Goal: Task Accomplishment & Management: Manage account settings

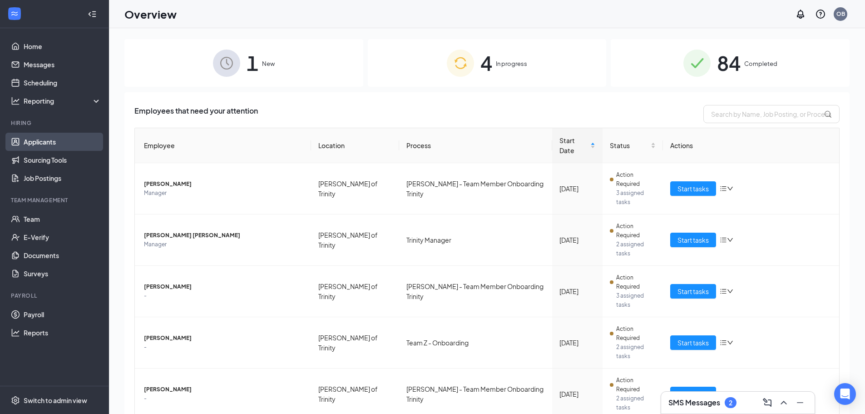
click at [43, 141] on link "Applicants" at bounding box center [63, 142] width 78 height 18
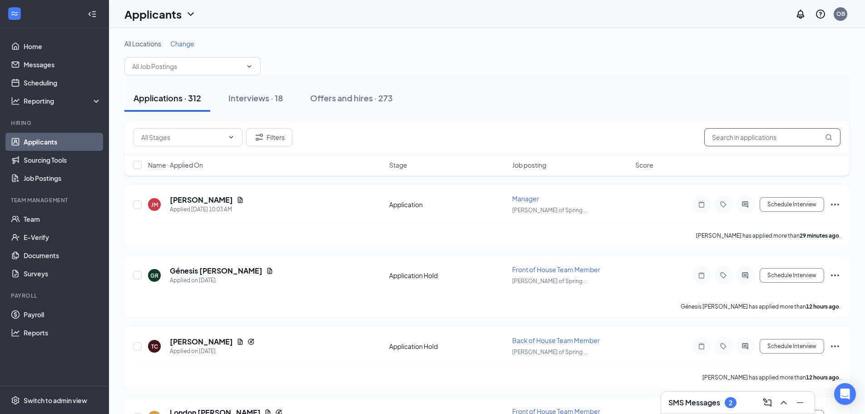
click at [731, 136] on input "text" at bounding box center [772, 137] width 136 height 18
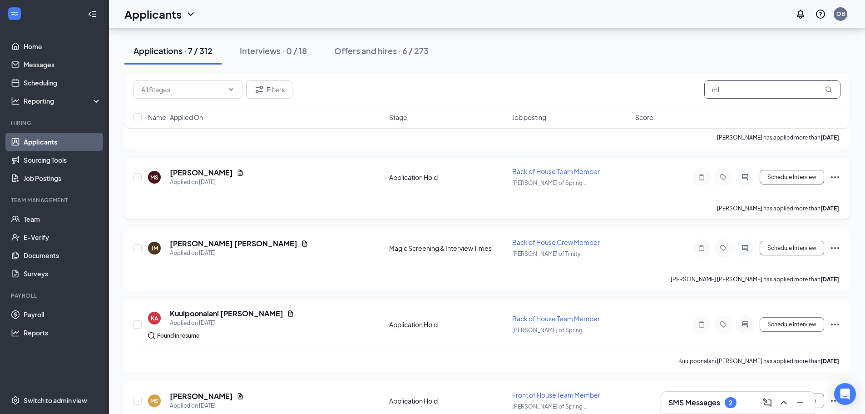
scroll to position [312, 0]
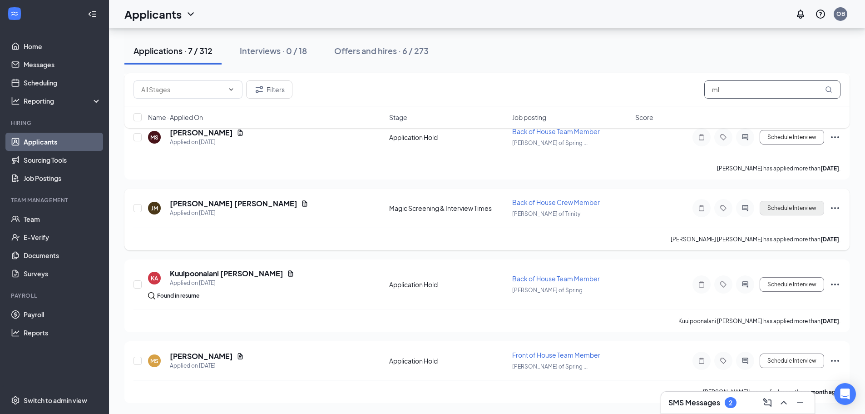
type input "ml"
click at [794, 202] on button "Schedule Interview" at bounding box center [792, 208] width 64 height 15
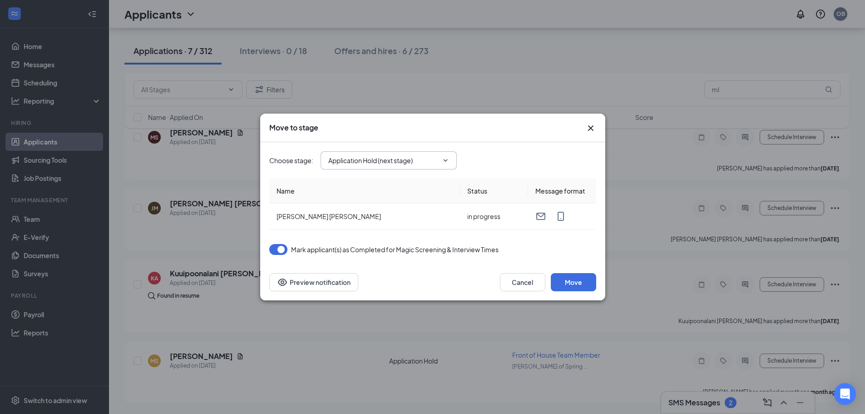
click at [388, 163] on input "Application Hold (next stage)" at bounding box center [383, 160] width 110 height 10
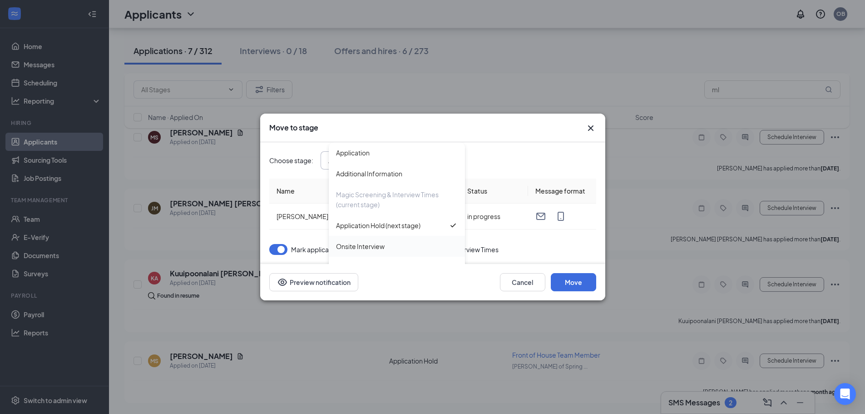
click at [377, 241] on div "Onsite Interview" at bounding box center [360, 246] width 49 height 10
type input "Onsite Interview"
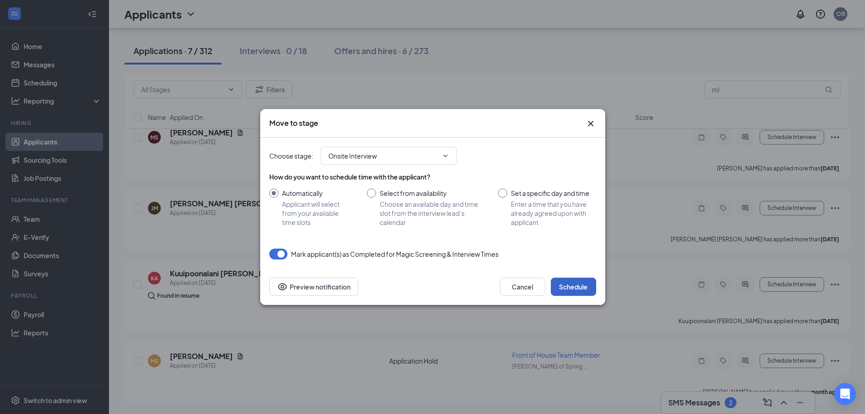
click at [575, 282] on button "Schedule" at bounding box center [573, 286] width 45 height 18
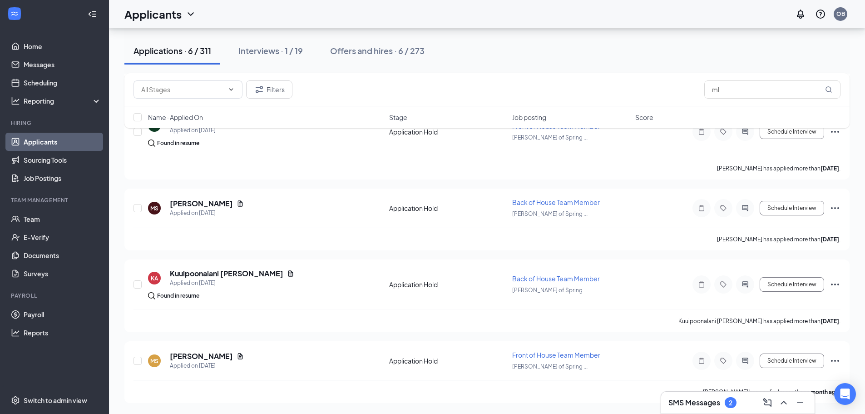
scroll to position [242, 0]
drag, startPoint x: 725, startPoint y: 91, endPoint x: 695, endPoint y: 97, distance: 30.1
click at [695, 97] on div "Filters ml" at bounding box center [487, 89] width 707 height 18
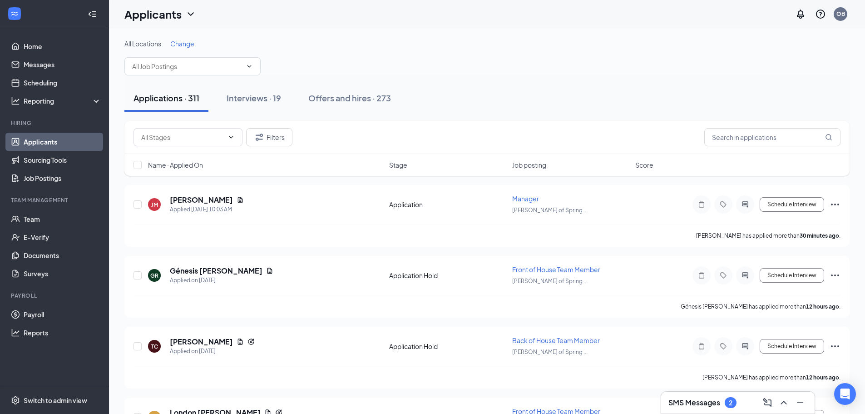
click at [189, 46] on span "Change" at bounding box center [182, 44] width 24 height 8
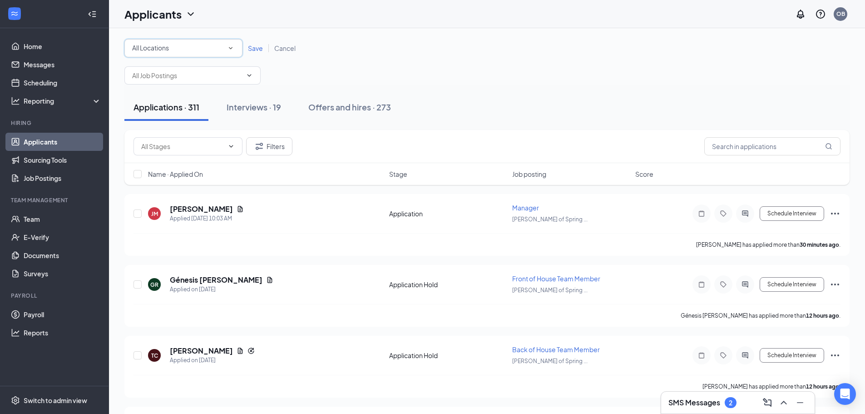
click at [182, 46] on div "All Locations" at bounding box center [183, 48] width 103 height 11
click at [171, 113] on span "[PERSON_NAME] of Trinity" at bounding box center [171, 117] width 78 height 11
click at [255, 52] on span "Save" at bounding box center [255, 48] width 15 height 8
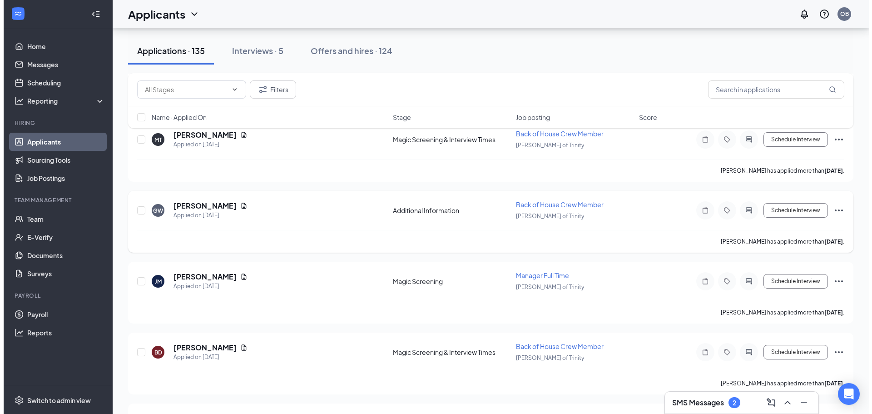
scroll to position [4802, 0]
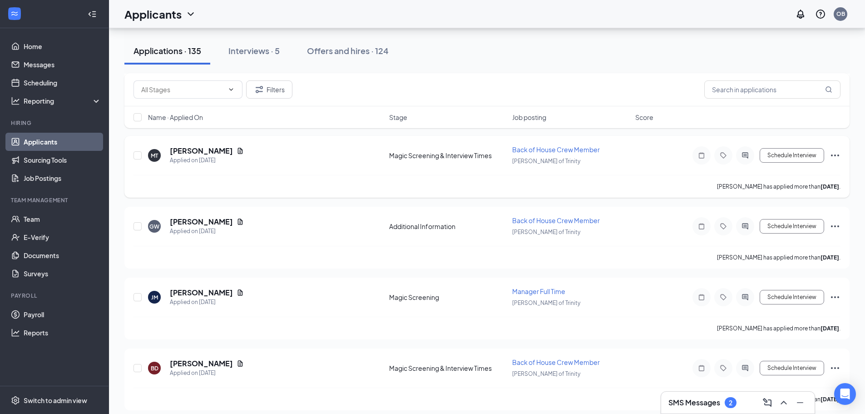
click at [251, 164] on div "MT [PERSON_NAME] Applied on [DATE]" at bounding box center [266, 155] width 236 height 19
click at [201, 154] on h5 "[PERSON_NAME]" at bounding box center [201, 151] width 63 height 10
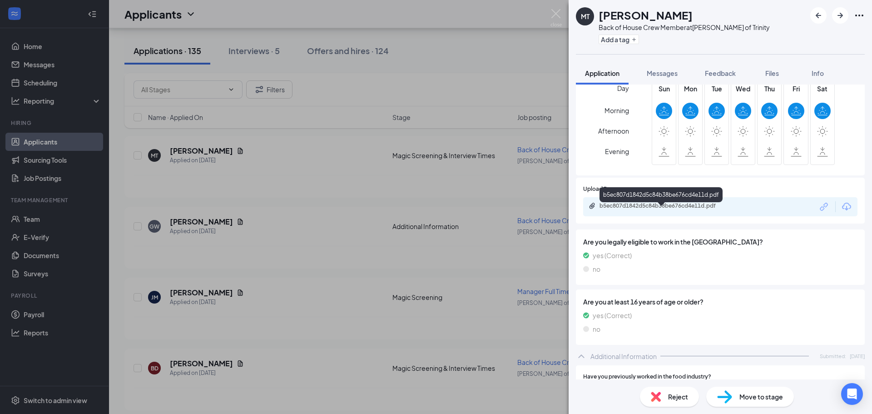
scroll to position [272, 0]
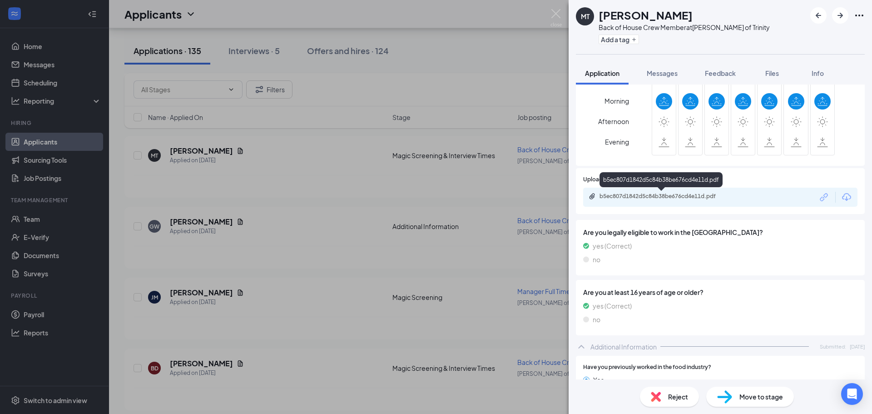
click at [654, 196] on div "b5ec807d1842d5c84b38be676cd4e11d.pdf" at bounding box center [662, 196] width 127 height 7
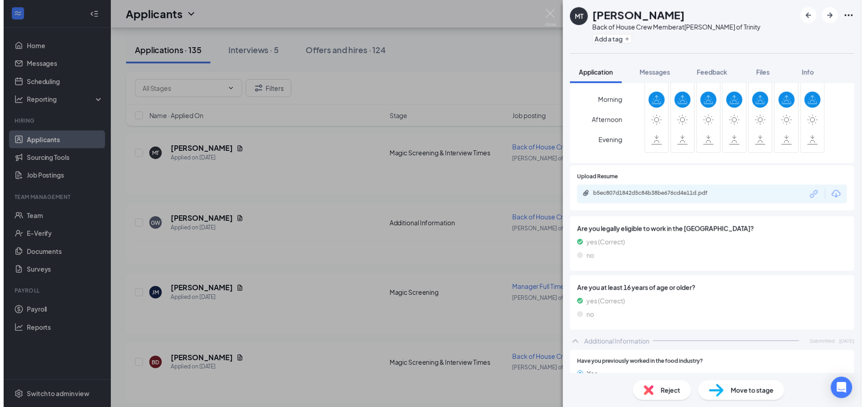
scroll to position [0, 0]
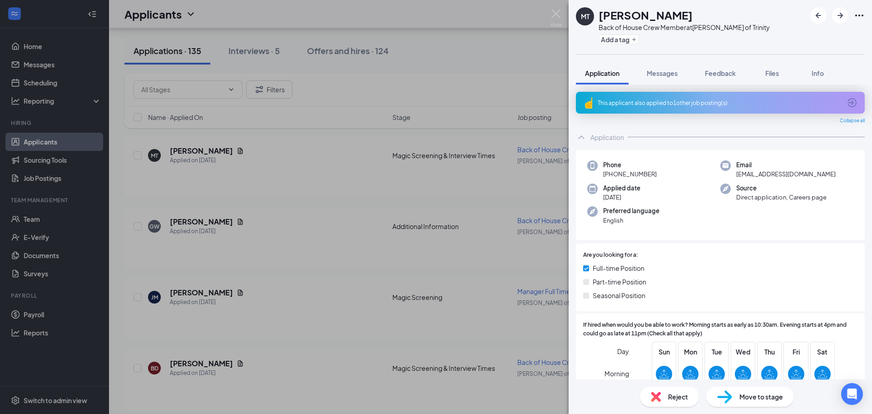
click at [763, 404] on div "Move to stage" at bounding box center [750, 396] width 88 height 20
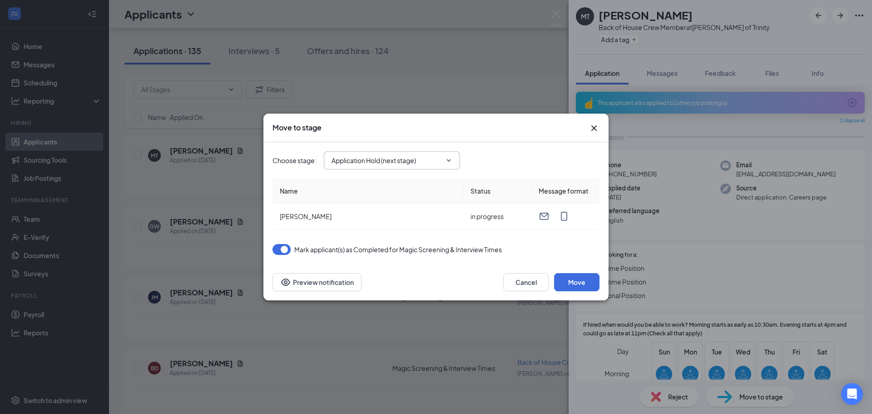
click at [427, 156] on input "Application Hold (next stage)" at bounding box center [387, 160] width 110 height 10
click at [370, 247] on div "Onsite Interview" at bounding box center [363, 246] width 49 height 10
type input "Onsite Interview"
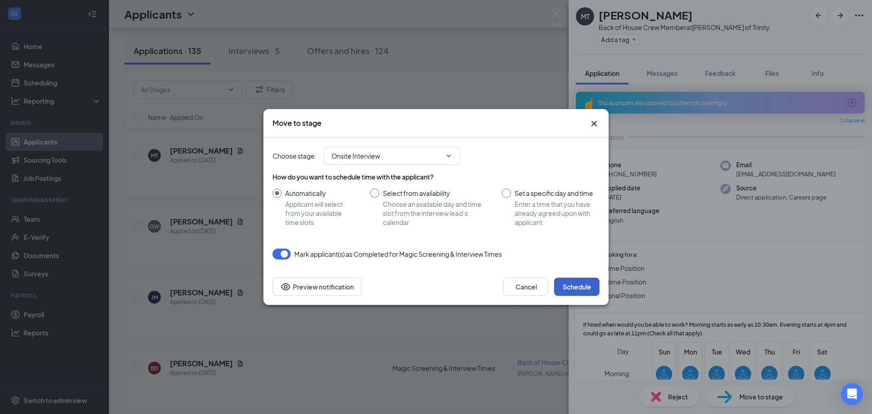
click at [579, 288] on button "Schedule" at bounding box center [576, 286] width 45 height 18
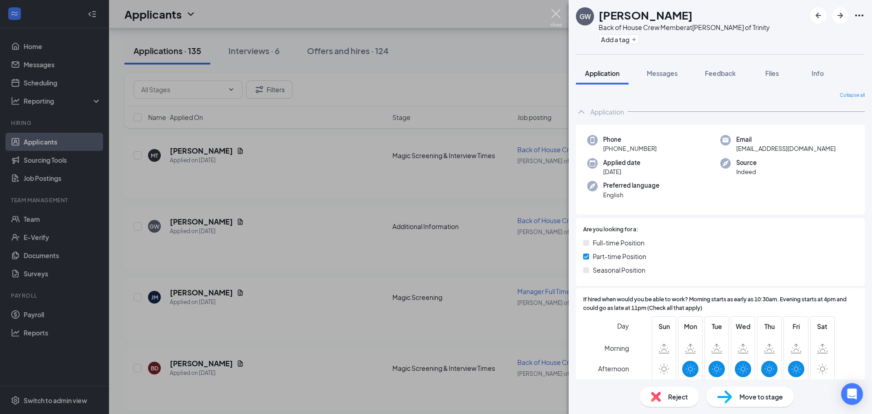
click at [559, 12] on img at bounding box center [555, 18] width 11 height 18
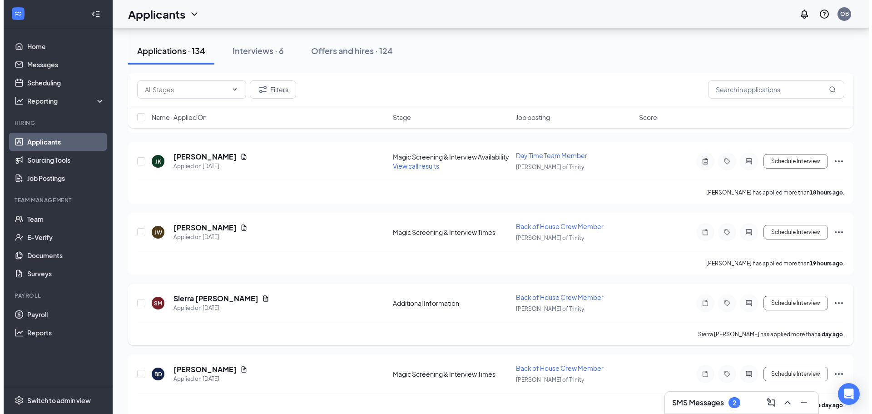
scroll to position [136, 0]
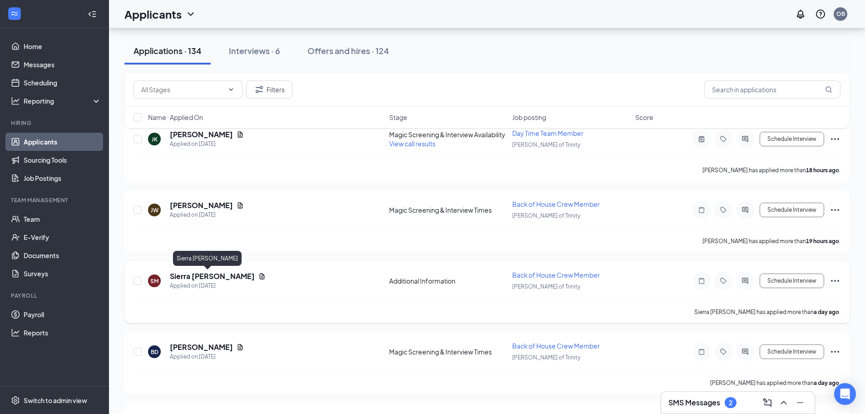
click at [179, 277] on h5 "Sierra [PERSON_NAME]" at bounding box center [212, 276] width 85 height 10
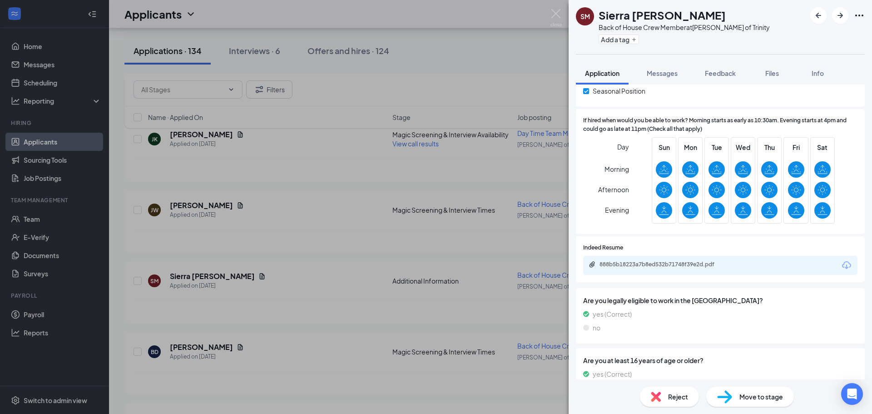
scroll to position [249, 0]
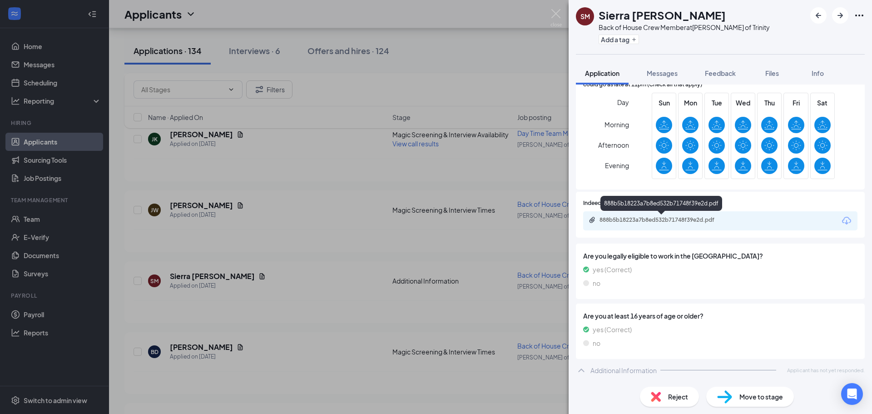
click at [624, 217] on div "888b5b18223a7b8ed532b71748f39e2d.pdf" at bounding box center [662, 219] width 127 height 7
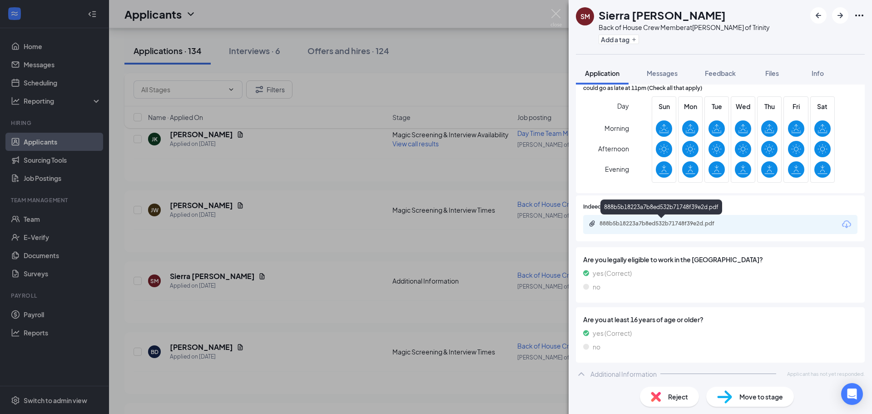
click at [624, 226] on div "888b5b18223a7b8ed532b71748f39e2d.pdf" at bounding box center [662, 223] width 127 height 7
click at [754, 399] on span "Move to stage" at bounding box center [761, 396] width 44 height 10
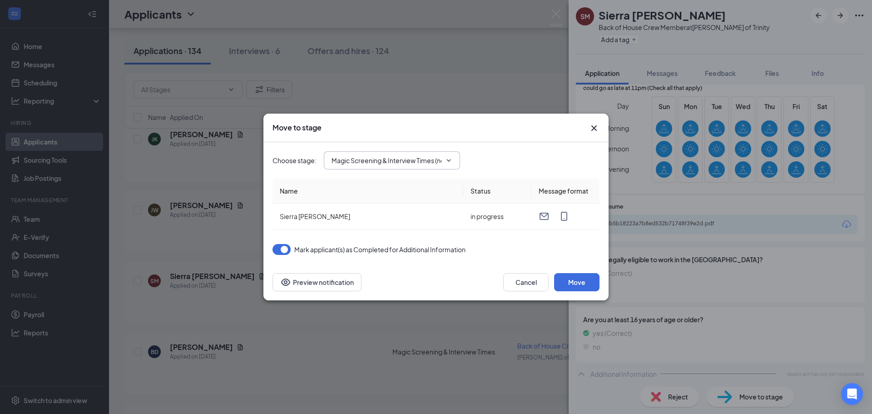
click at [386, 159] on input "Magic Screening & Interview Times (next stage)" at bounding box center [387, 160] width 110 height 10
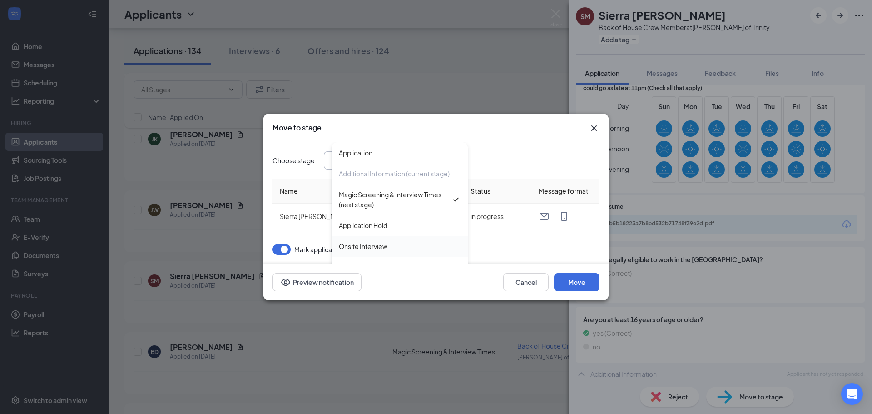
click at [364, 244] on div "Onsite Interview" at bounding box center [363, 246] width 49 height 10
type input "Onsite Interview"
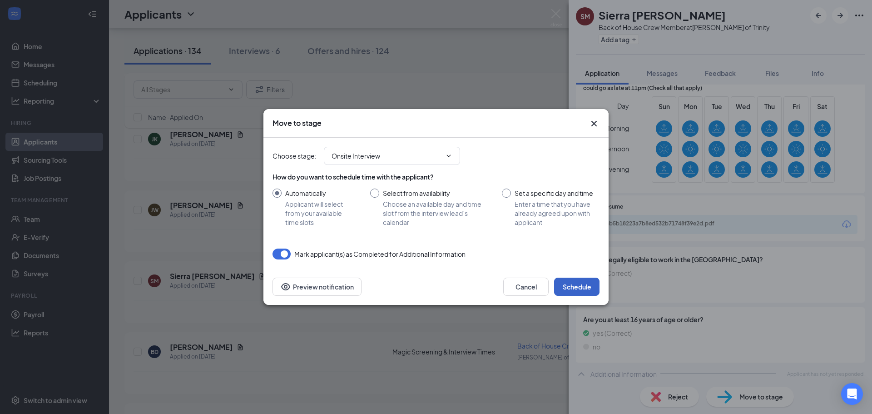
click at [577, 287] on button "Schedule" at bounding box center [576, 286] width 45 height 18
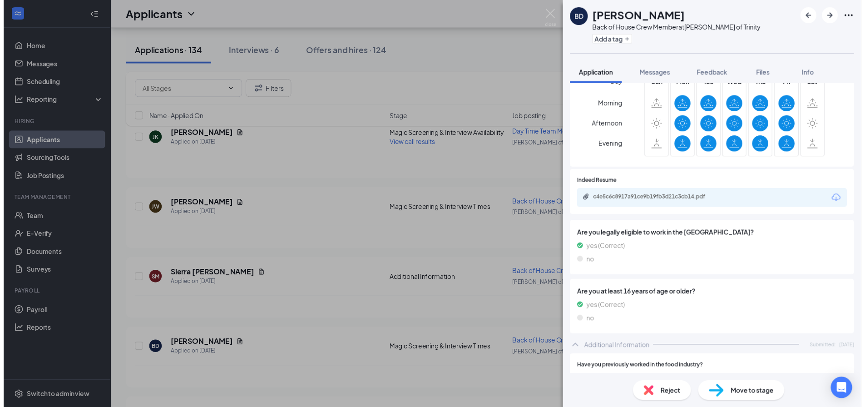
scroll to position [228, 0]
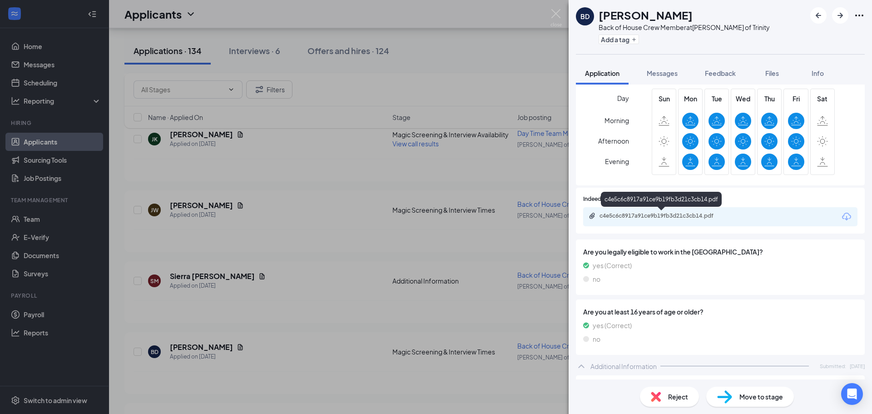
click at [634, 215] on div "c4e5c6c8917a91ce9b19fb3d21c3cb14.pdf" at bounding box center [662, 215] width 127 height 7
click at [554, 14] on img at bounding box center [555, 18] width 11 height 18
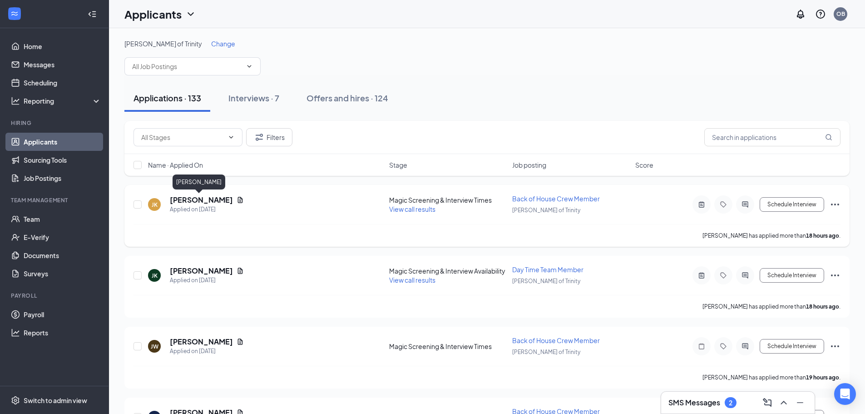
click at [192, 203] on h5 "[PERSON_NAME]" at bounding box center [201, 200] width 63 height 10
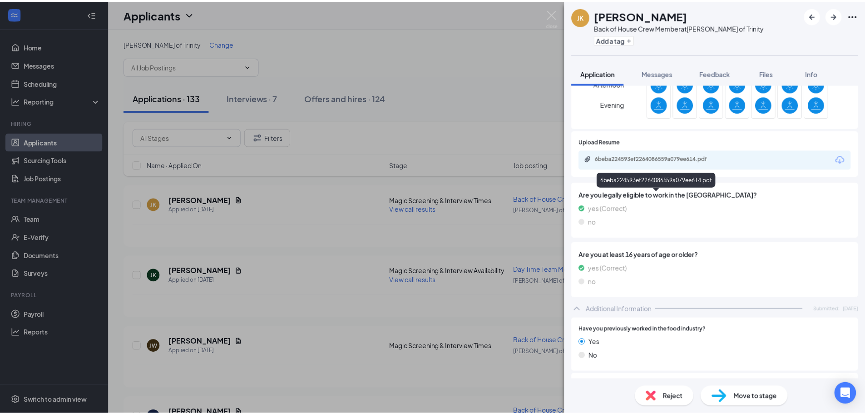
scroll to position [253, 0]
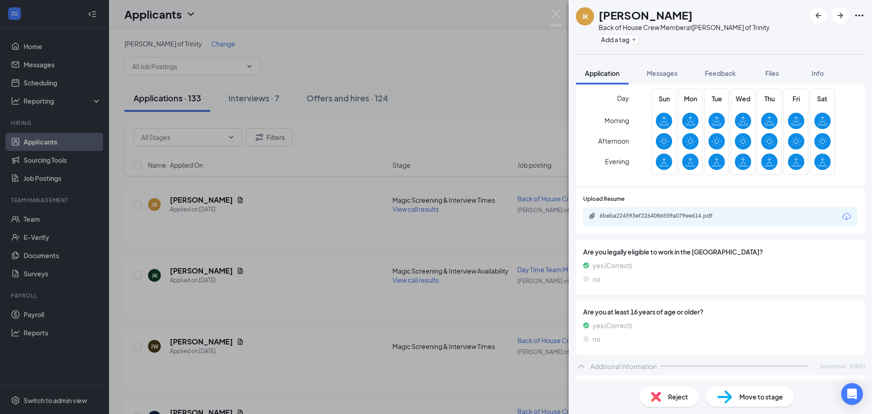
click at [646, 214] on div "6beba224593ef2264086559a079ee614.pdf" at bounding box center [662, 215] width 127 height 7
click at [557, 15] on img at bounding box center [555, 18] width 11 height 18
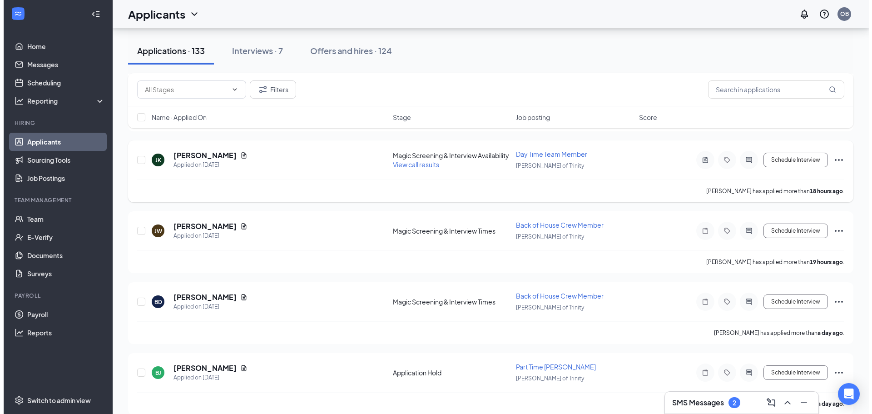
scroll to position [136, 0]
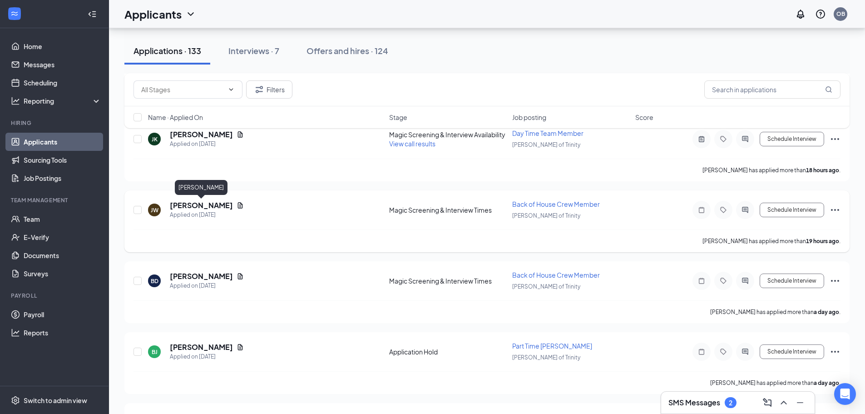
click at [200, 204] on h5 "[PERSON_NAME]" at bounding box center [201, 205] width 63 height 10
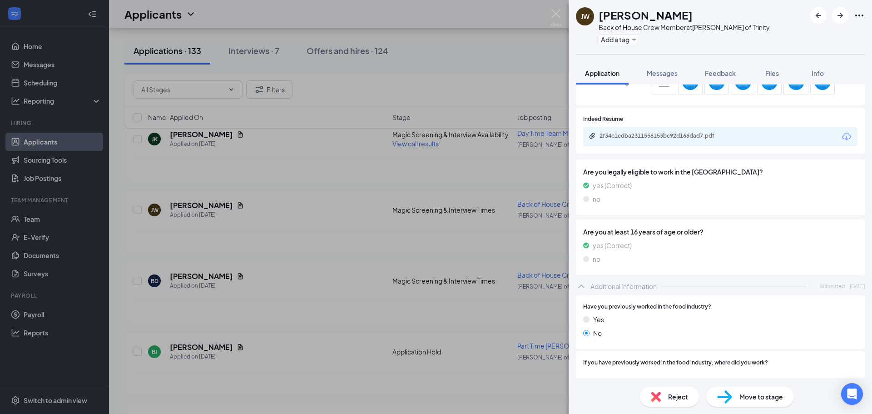
scroll to position [334, 0]
click at [660, 136] on div "2f34c1cdba2311556153bc92d166dad7.pdf" at bounding box center [662, 134] width 127 height 7
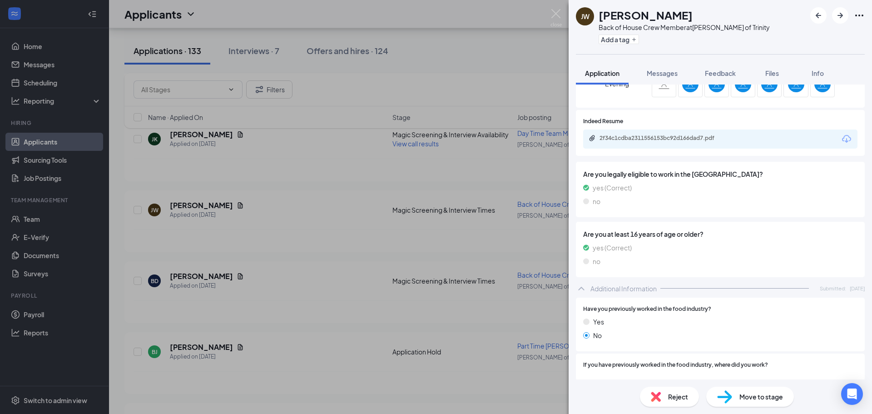
scroll to position [136, 0]
click at [557, 11] on img at bounding box center [555, 18] width 11 height 18
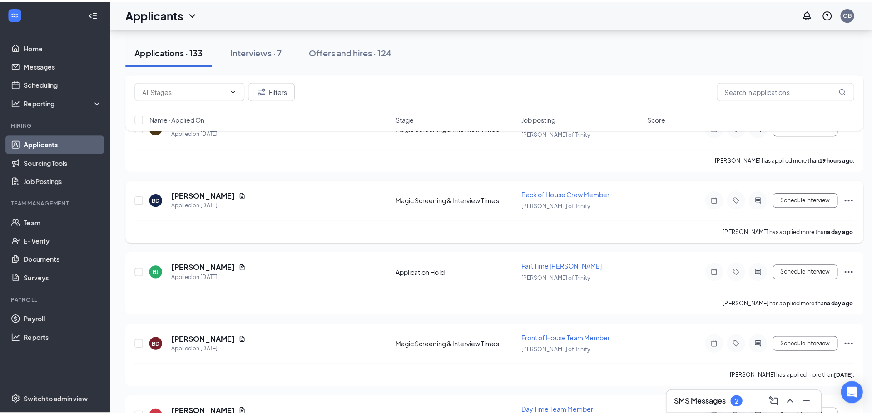
scroll to position [227, 0]
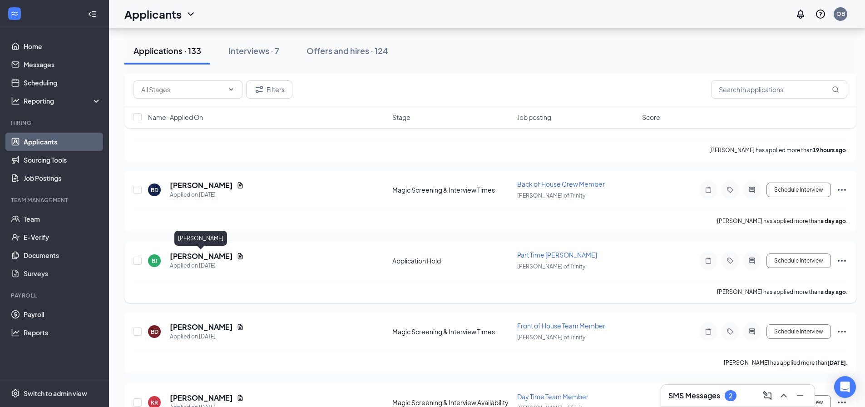
click at [193, 254] on h5 "[PERSON_NAME]" at bounding box center [201, 256] width 63 height 10
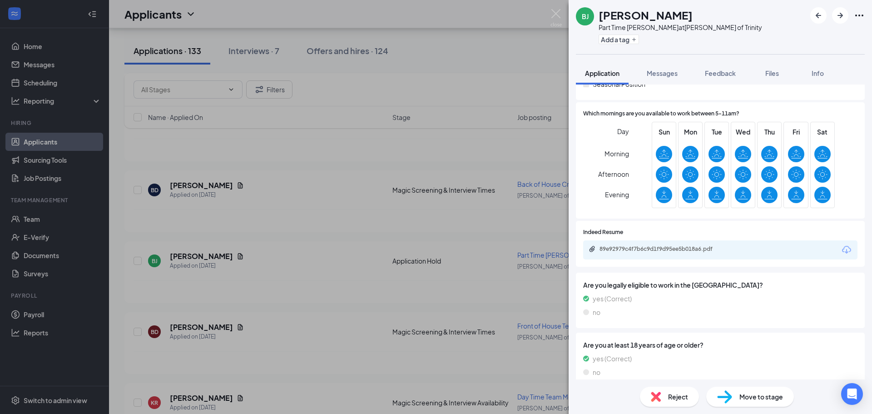
scroll to position [199, 0]
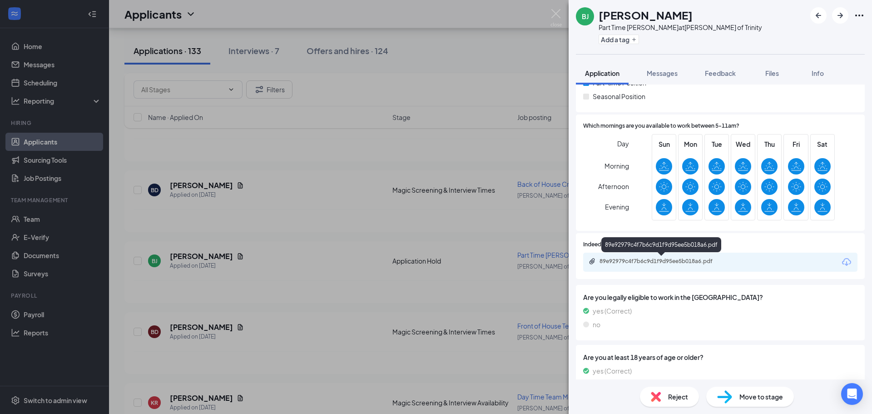
click at [639, 259] on div "89e92979c4f7b6c9d1f9d95ee5b018a6.pdf" at bounding box center [662, 261] width 127 height 7
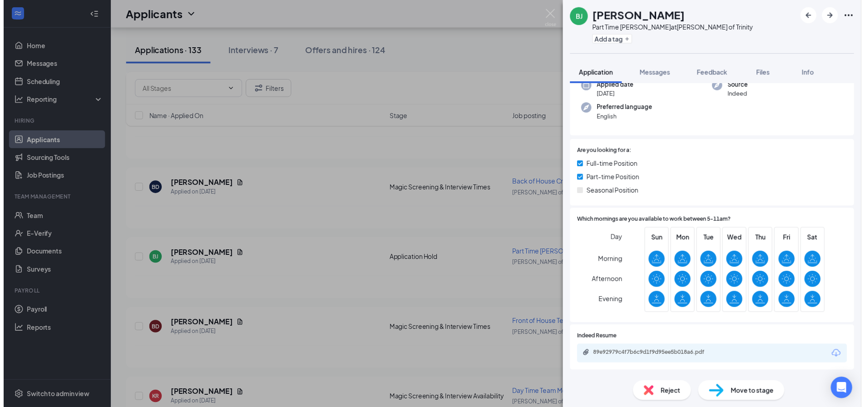
scroll to position [0, 0]
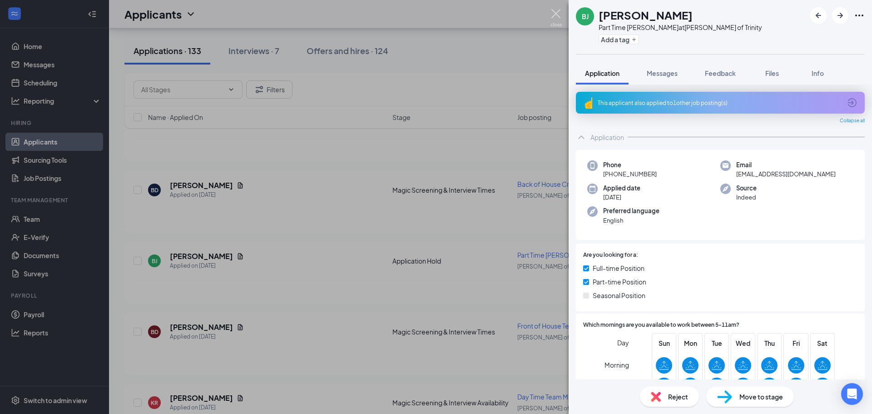
click at [558, 13] on img at bounding box center [555, 18] width 11 height 18
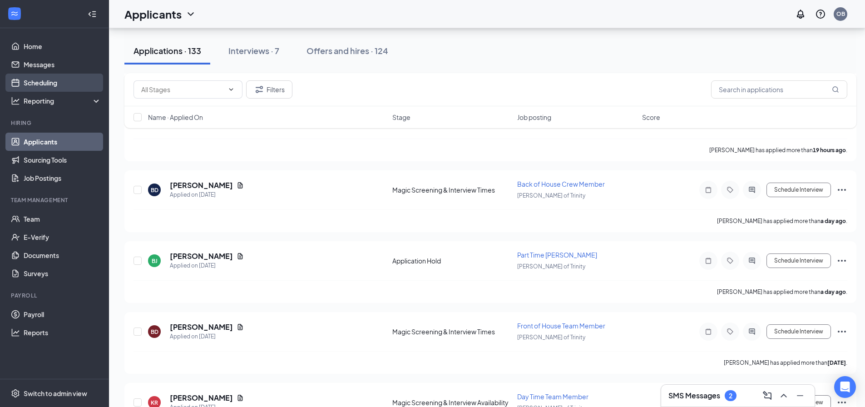
click at [53, 86] on link "Scheduling" at bounding box center [63, 83] width 78 height 18
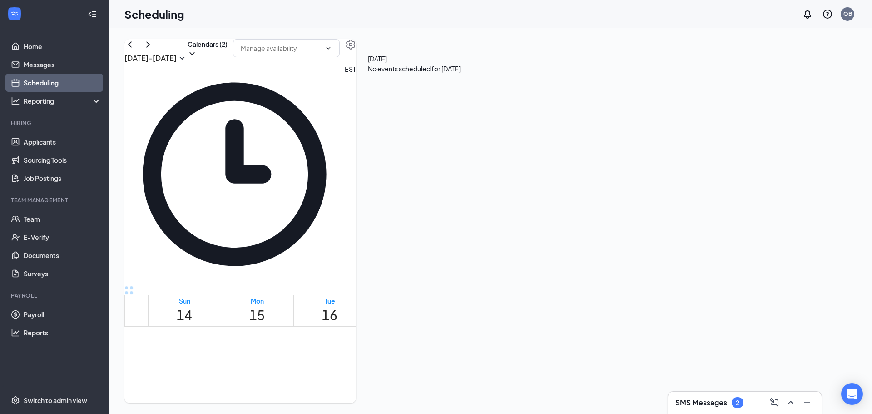
scroll to position [628, 0]
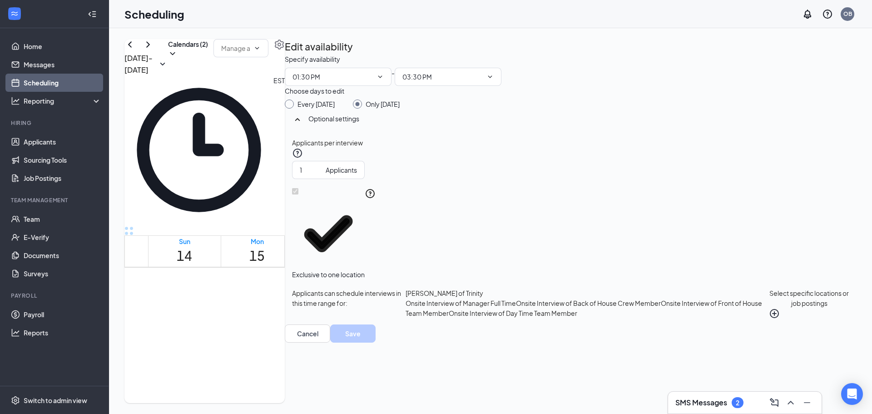
scroll to position [32, 0]
click at [769, 319] on icon "PlusCircle" at bounding box center [774, 313] width 11 height 11
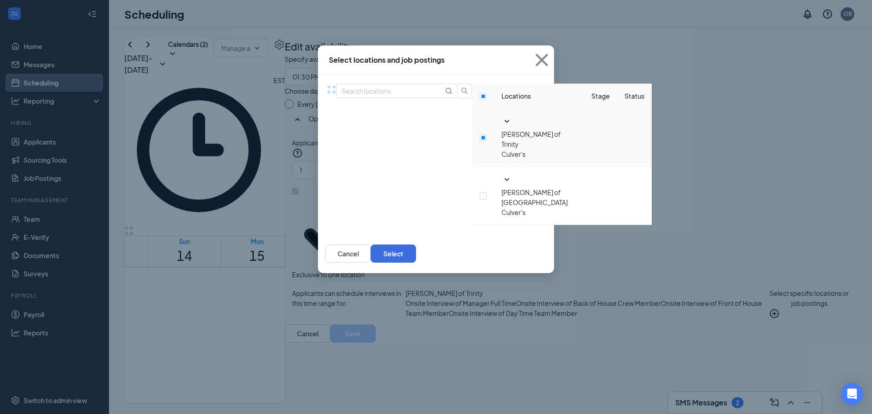
click at [505, 123] on icon "SmallChevronDown" at bounding box center [507, 121] width 5 height 3
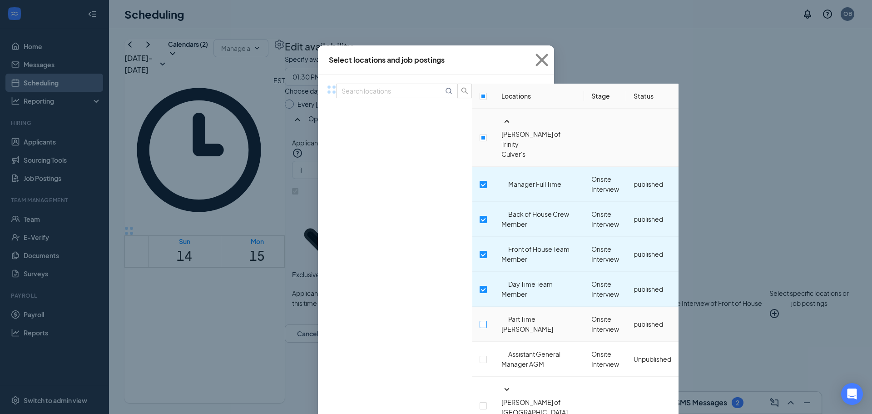
click at [480, 321] on input "checkbox" at bounding box center [483, 324] width 7 height 7
checkbox input "true"
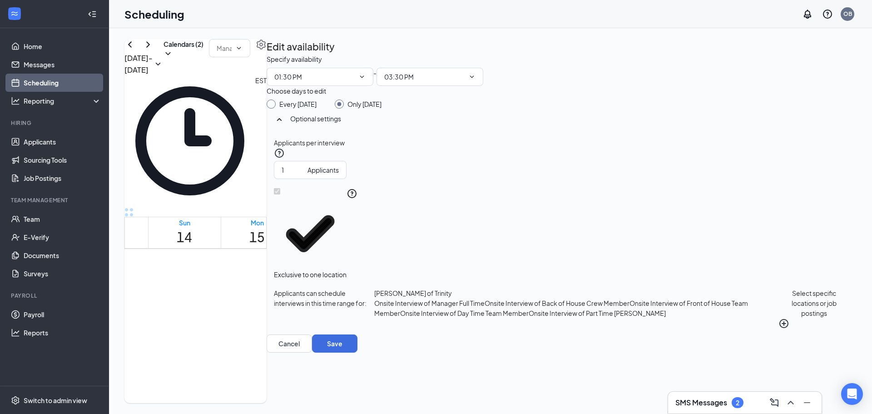
scroll to position [43, 0]
click at [357, 352] on button "Save" at bounding box center [334, 343] width 45 height 18
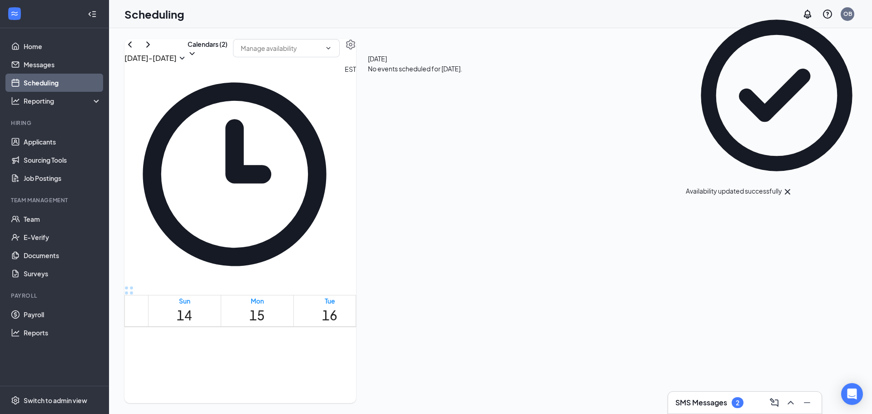
click at [481, 281] on div at bounding box center [481, 285] width 0 height 9
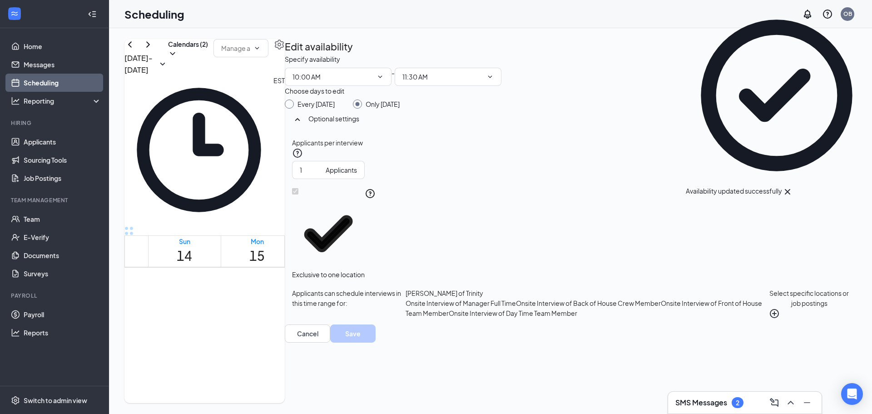
scroll to position [32, 0]
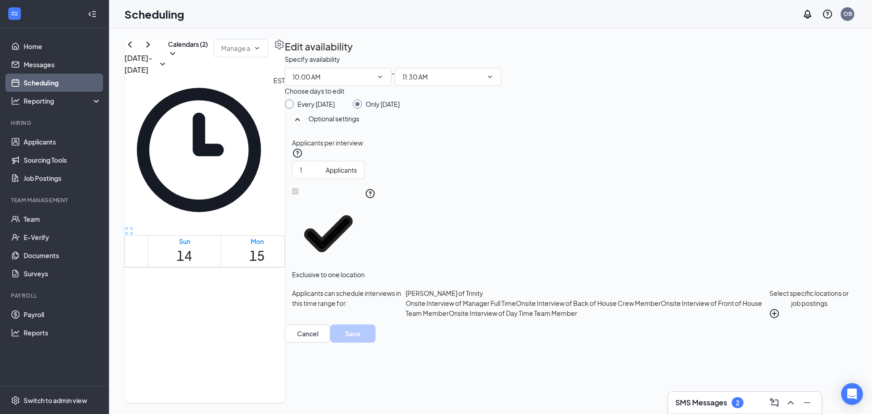
click at [769, 319] on button "Select specific locations or job postings" at bounding box center [809, 303] width 80 height 31
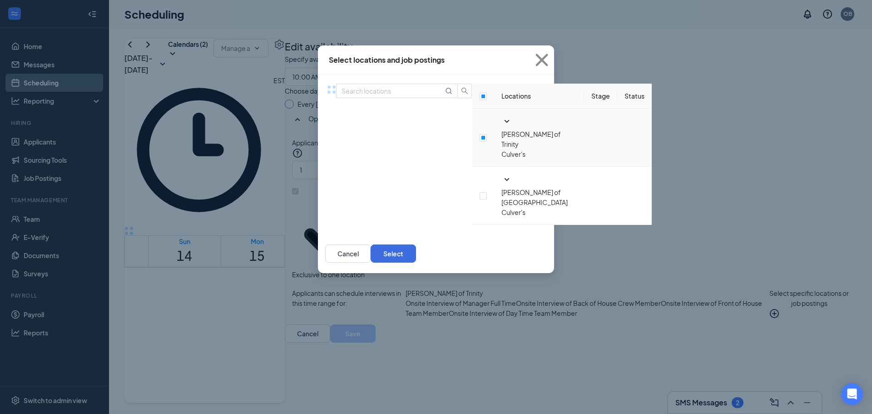
click at [505, 123] on icon "SmallChevronDown" at bounding box center [507, 121] width 5 height 3
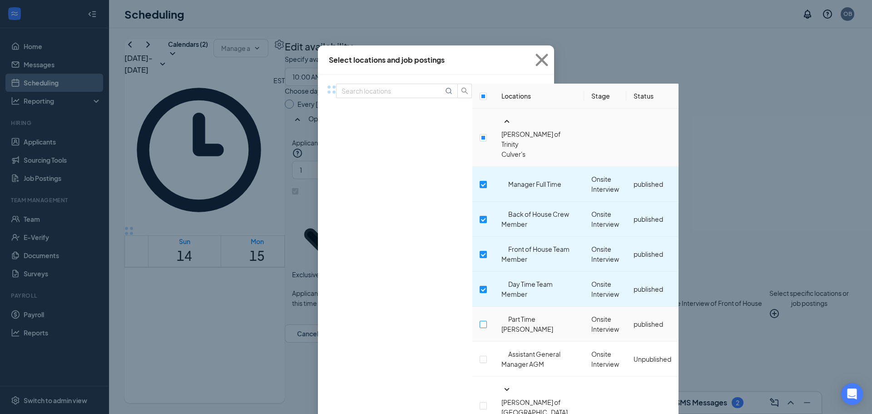
click at [480, 321] on input "checkbox" at bounding box center [483, 324] width 7 height 7
checkbox input "true"
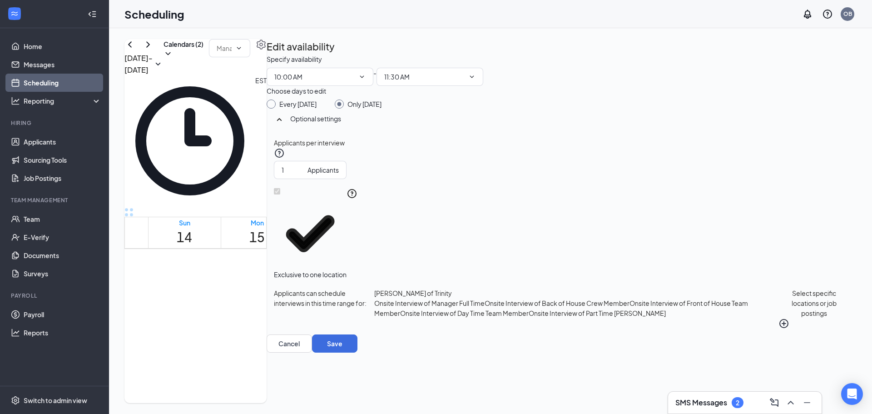
scroll to position [719, 0]
click at [547, 344] on div at bounding box center [547, 356] width 0 height 25
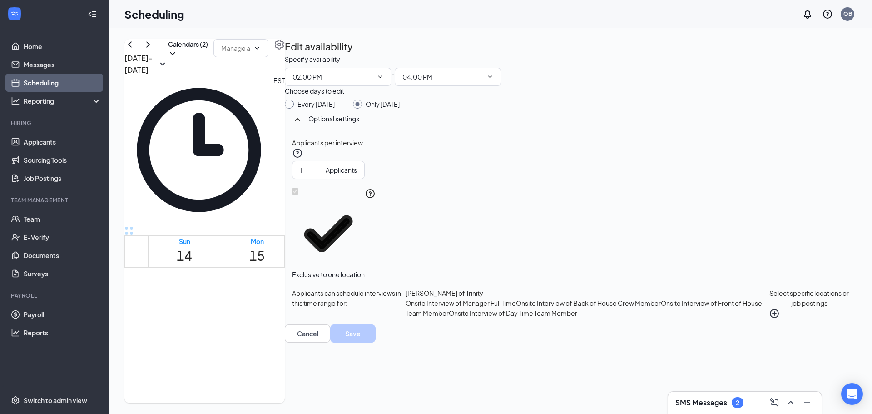
scroll to position [23, 0]
click at [769, 319] on button "Select specific locations or job postings" at bounding box center [809, 303] width 80 height 31
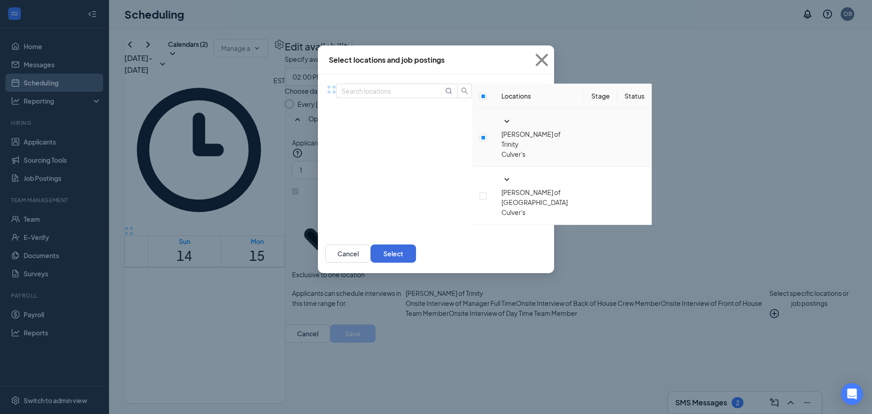
click at [505, 123] on icon "SmallChevronDown" at bounding box center [507, 121] width 5 height 3
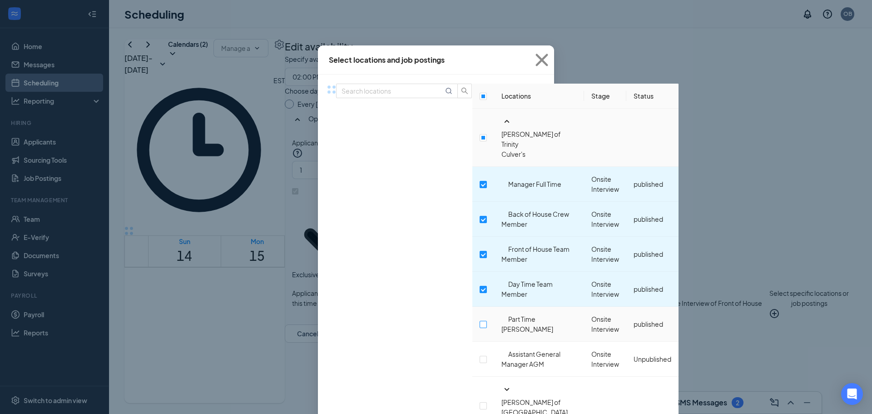
click at [480, 321] on input "checkbox" at bounding box center [483, 324] width 7 height 7
checkbox input "true"
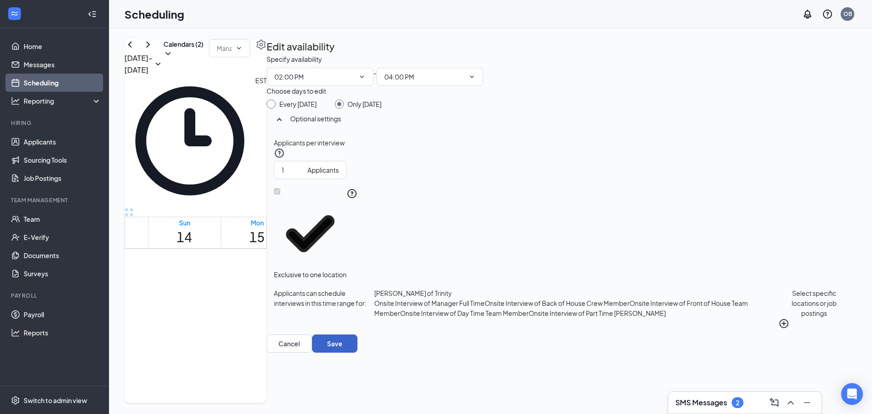
click at [357, 352] on button "Save" at bounding box center [334, 343] width 45 height 18
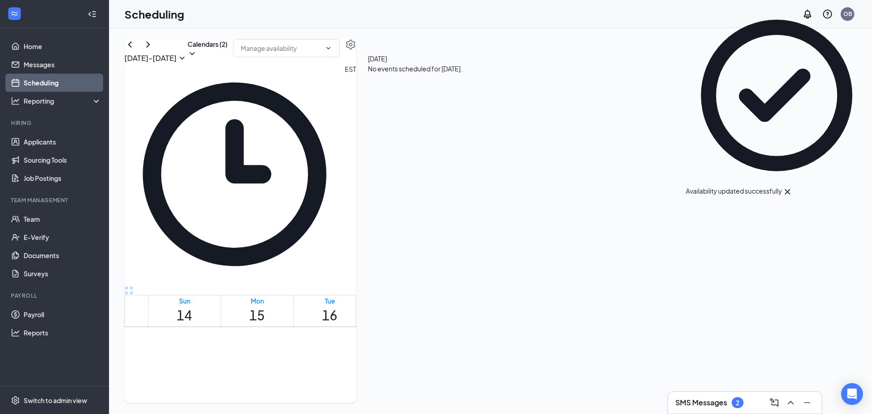
scroll to position [537, 0]
click at [481, 372] on div at bounding box center [481, 376] width 0 height 9
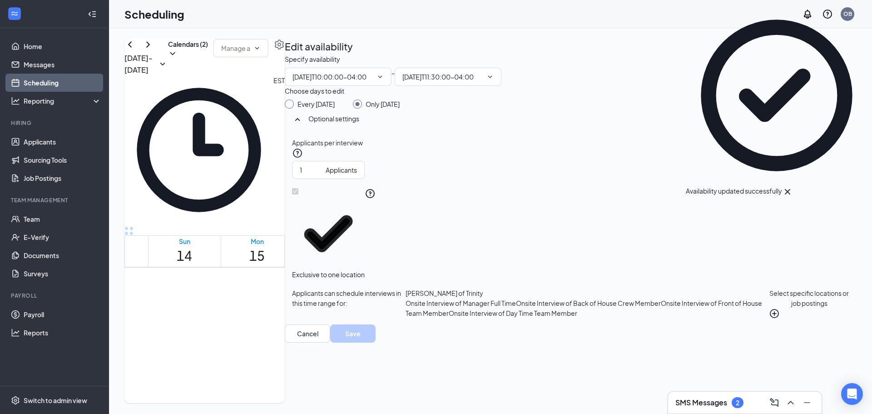
type input "10:00 AM"
type input "11:30 AM"
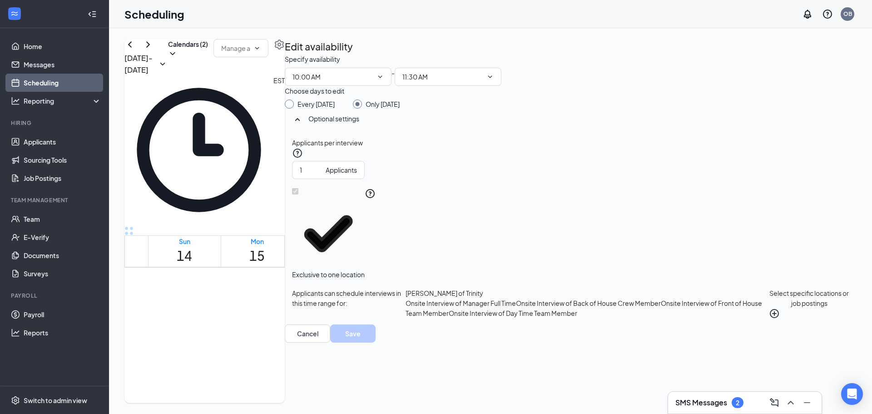
scroll to position [32, 0]
click at [769, 319] on button "Select specific locations or job postings" at bounding box center [809, 303] width 80 height 31
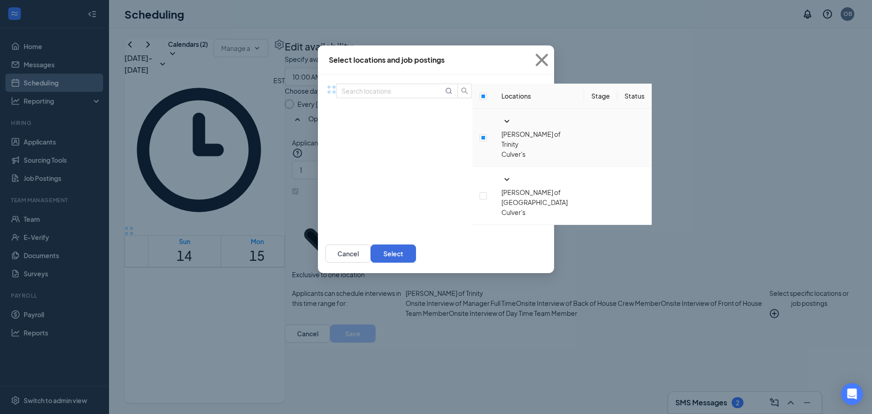
click at [501, 127] on icon "SmallChevronDown" at bounding box center [506, 121] width 11 height 11
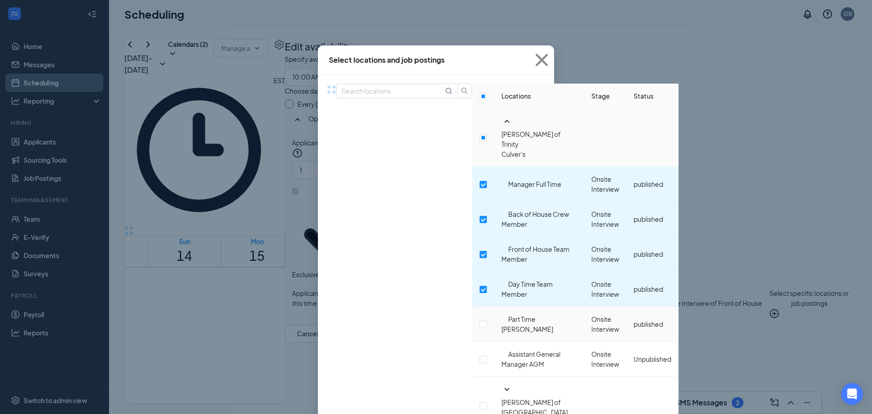
click at [501, 315] on span "Part Time [PERSON_NAME]" at bounding box center [527, 324] width 52 height 18
click at [480, 319] on label at bounding box center [483, 324] width 7 height 10
click at [480, 321] on input "checkbox" at bounding box center [483, 324] width 7 height 7
checkbox input "true"
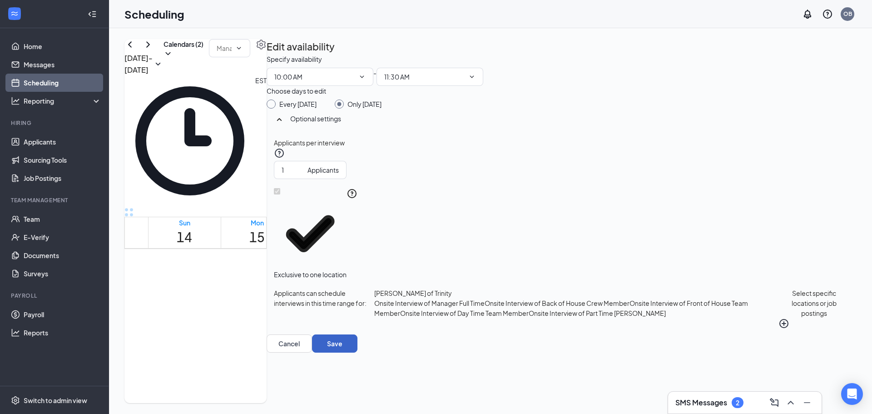
click at [357, 352] on button "Save" at bounding box center [334, 343] width 45 height 18
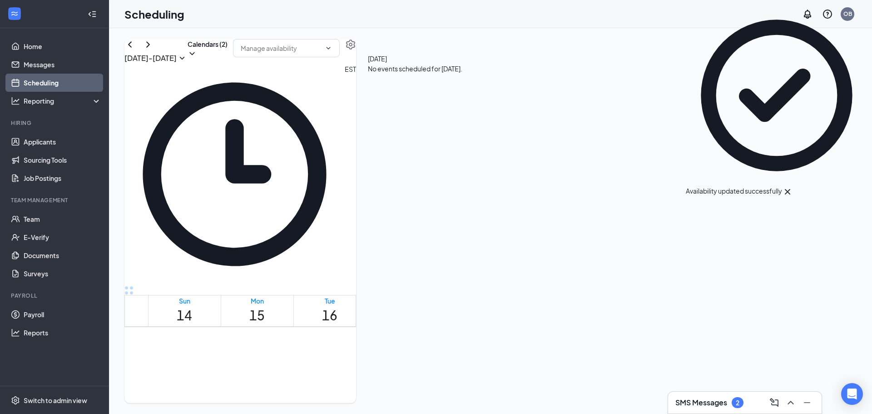
scroll to position [719, 0]
click at [401, 393] on div at bounding box center [401, 405] width 0 height 25
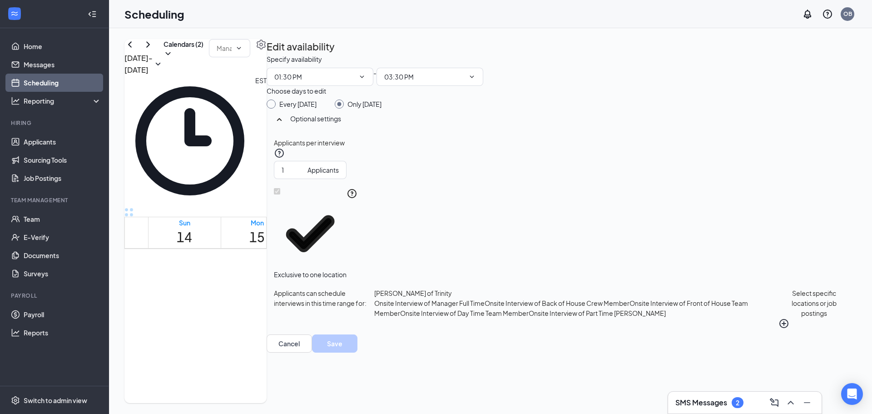
scroll to position [492, 0]
click at [481, 339] on div at bounding box center [481, 343] width 0 height 9
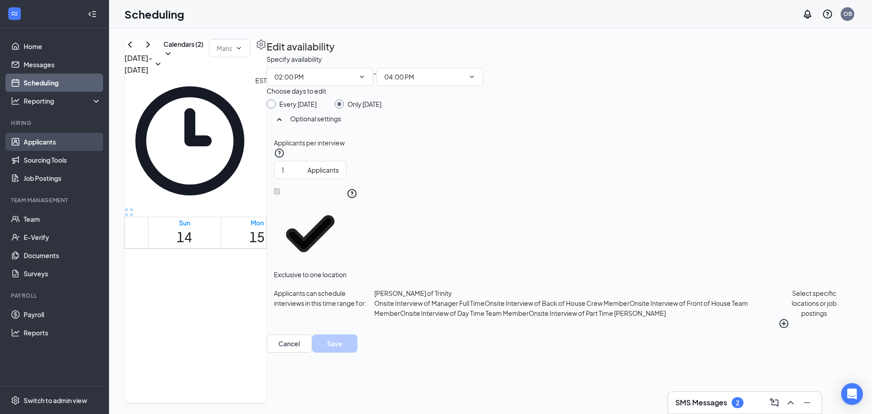
click at [56, 140] on link "Applicants" at bounding box center [63, 142] width 78 height 18
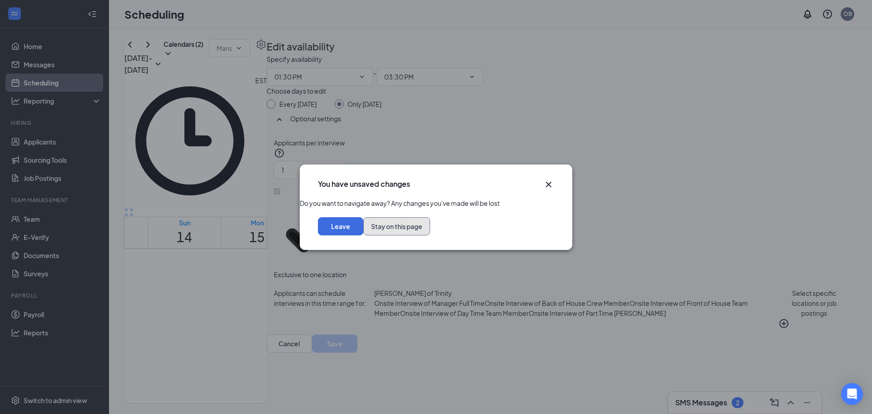
click at [430, 235] on button "Stay on this page" at bounding box center [396, 226] width 67 height 18
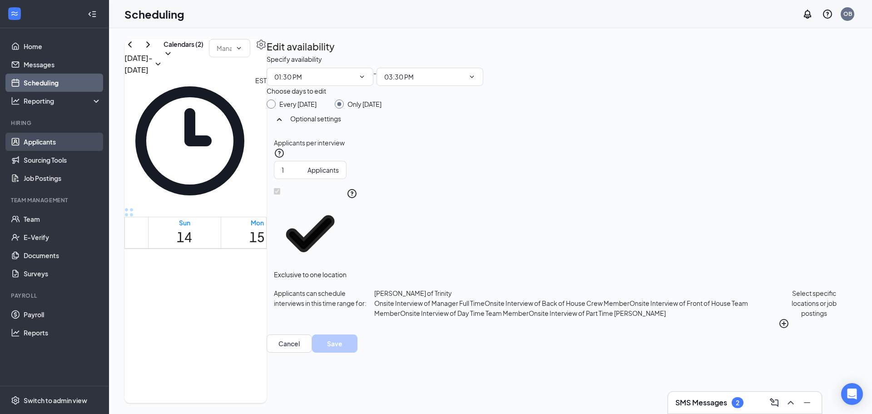
click at [35, 146] on link "Applicants" at bounding box center [63, 142] width 78 height 18
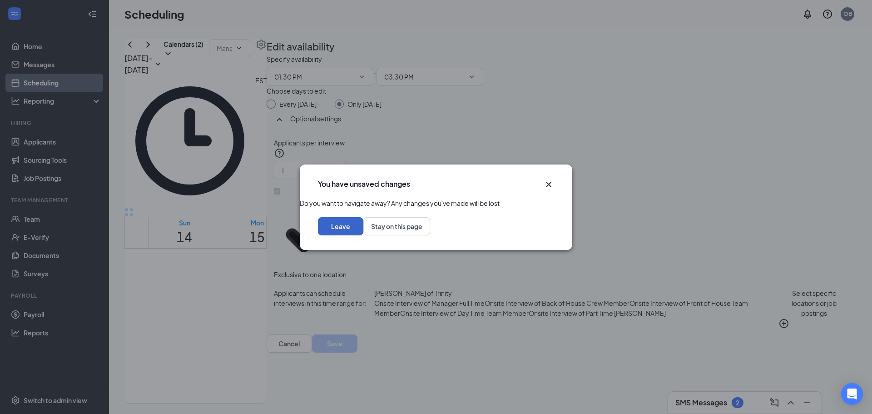
click at [363, 235] on button "Leave" at bounding box center [340, 226] width 45 height 18
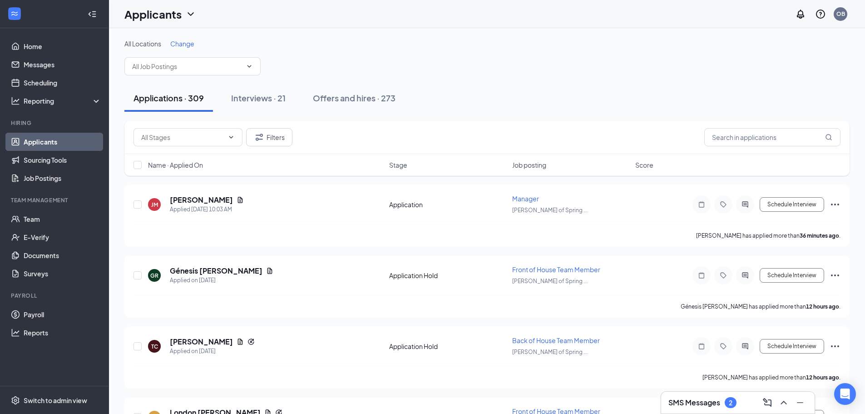
click at [184, 44] on span "Change" at bounding box center [182, 44] width 24 height 8
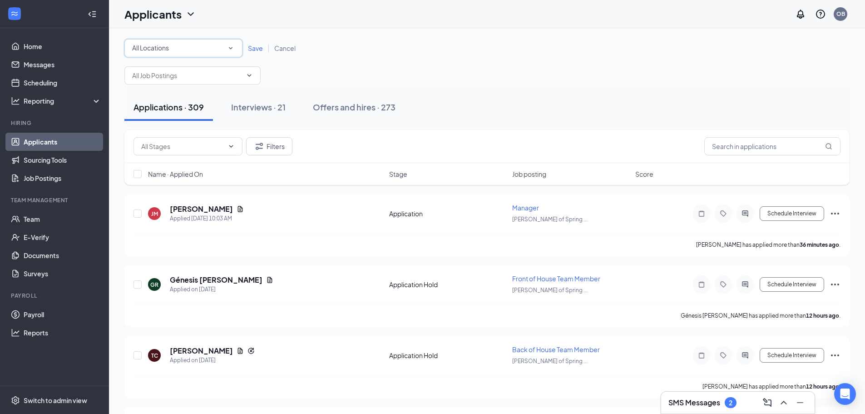
click at [200, 46] on div "All Locations" at bounding box center [183, 48] width 103 height 11
click at [150, 106] on span "[PERSON_NAME] of Trinity" at bounding box center [167, 102] width 78 height 8
click at [256, 50] on span "Save" at bounding box center [255, 48] width 15 height 8
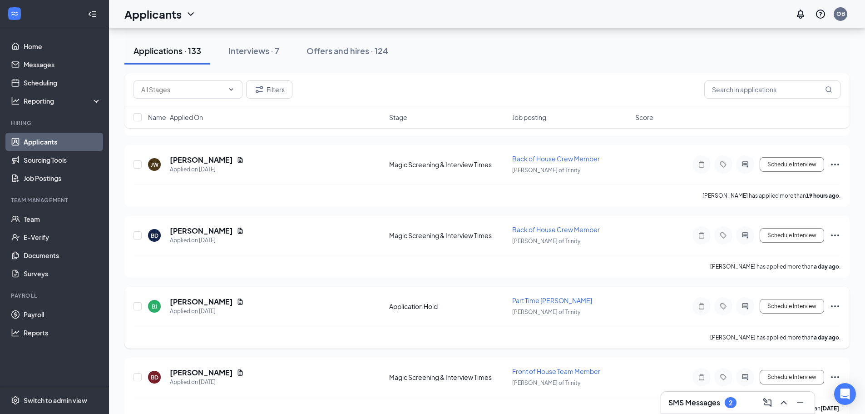
scroll to position [227, 0]
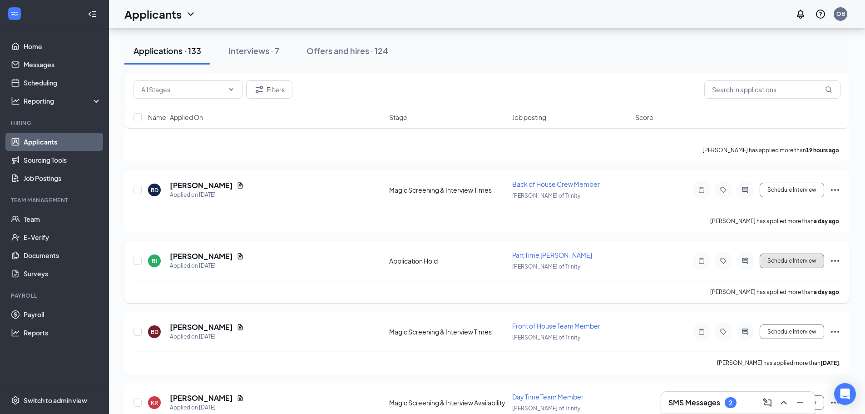
click at [793, 259] on button "Schedule Interview" at bounding box center [792, 260] width 64 height 15
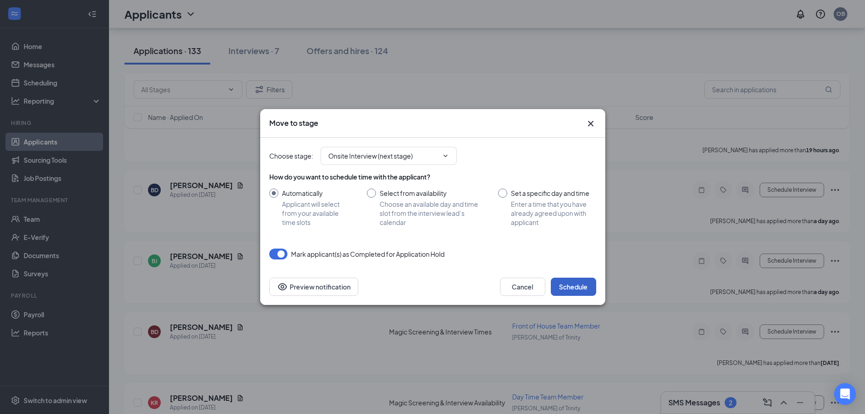
click at [573, 288] on button "Schedule" at bounding box center [573, 286] width 45 height 18
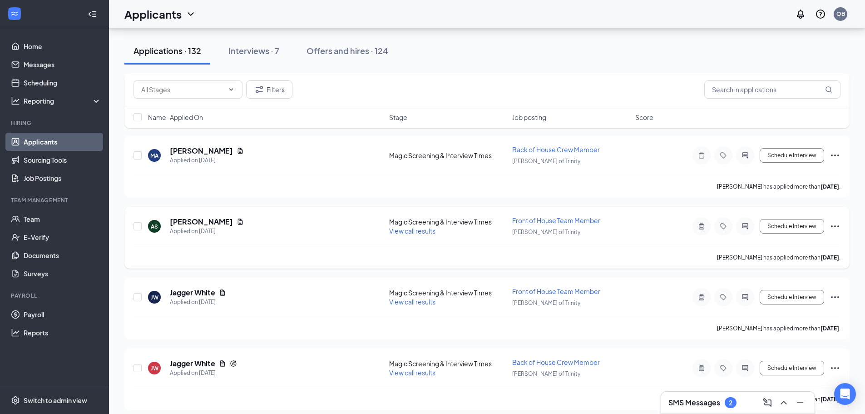
scroll to position [590, 0]
